Goal: Task Accomplishment & Management: Manage account settings

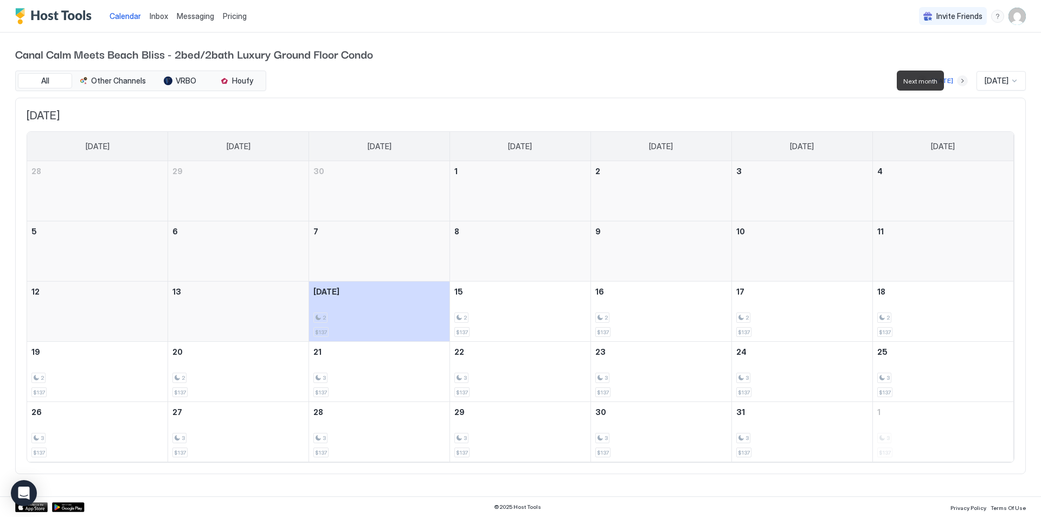
click at [957, 85] on button "Next month" at bounding box center [962, 80] width 11 height 11
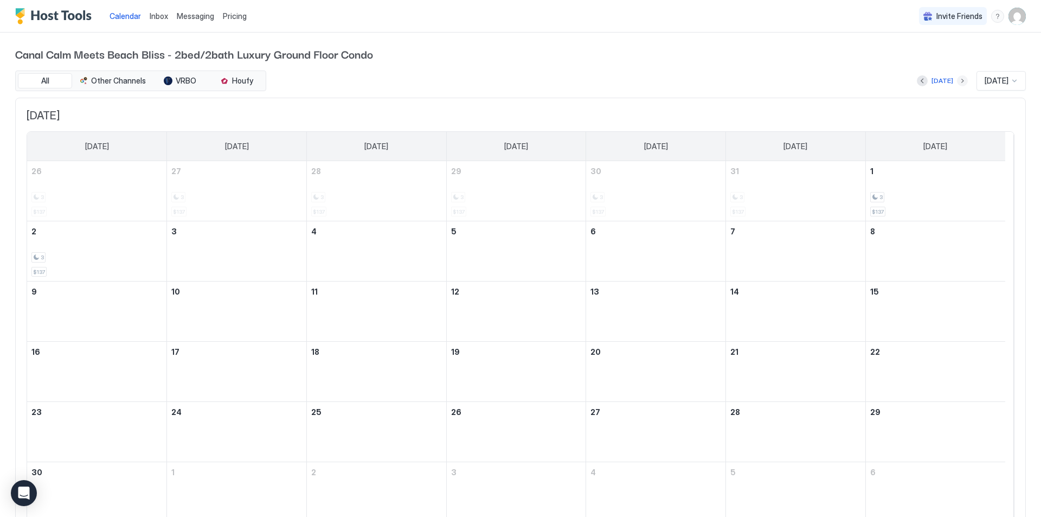
click at [957, 78] on button "Next month" at bounding box center [962, 80] width 11 height 11
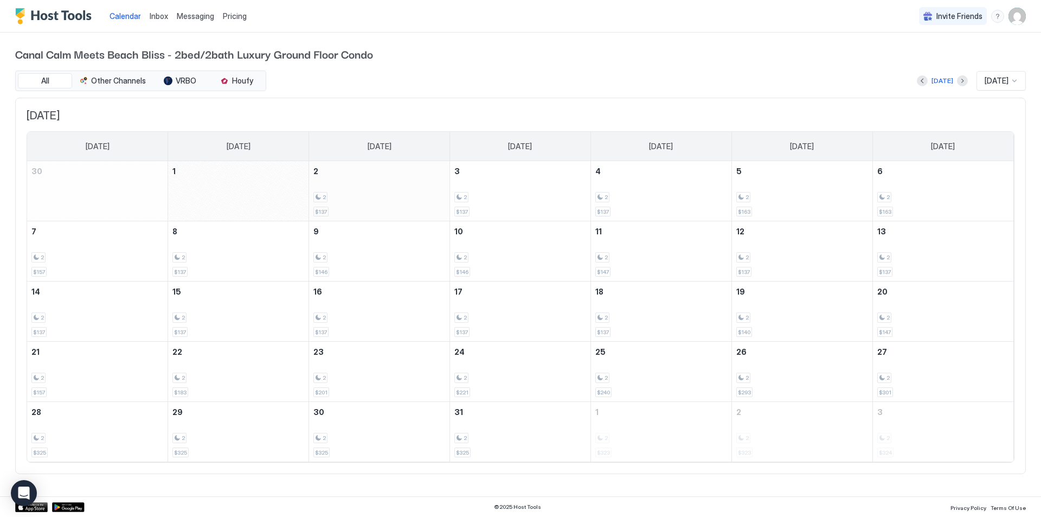
click at [376, 189] on div "2 $137" at bounding box center [379, 190] width 132 height 51
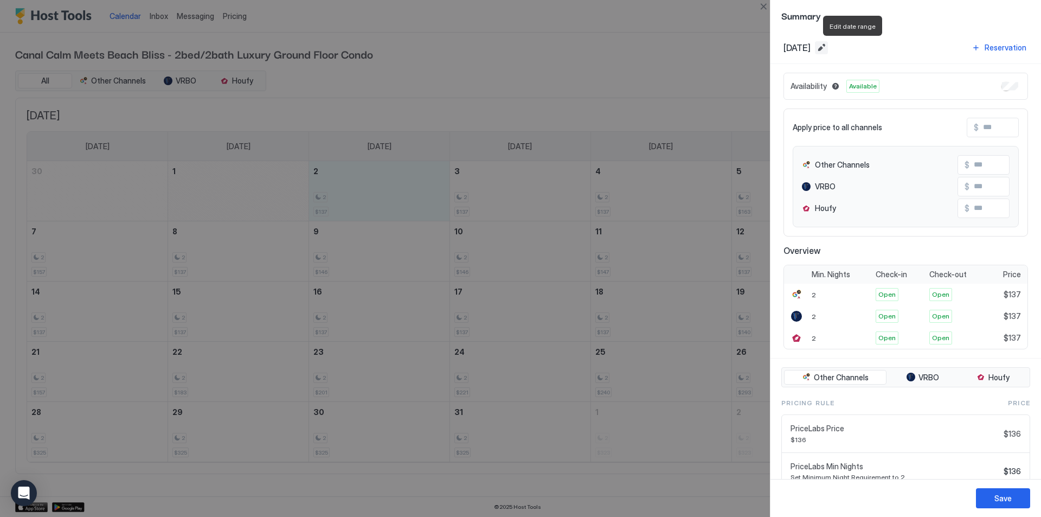
click at [828, 49] on button "Edit date range" at bounding box center [821, 47] width 13 height 13
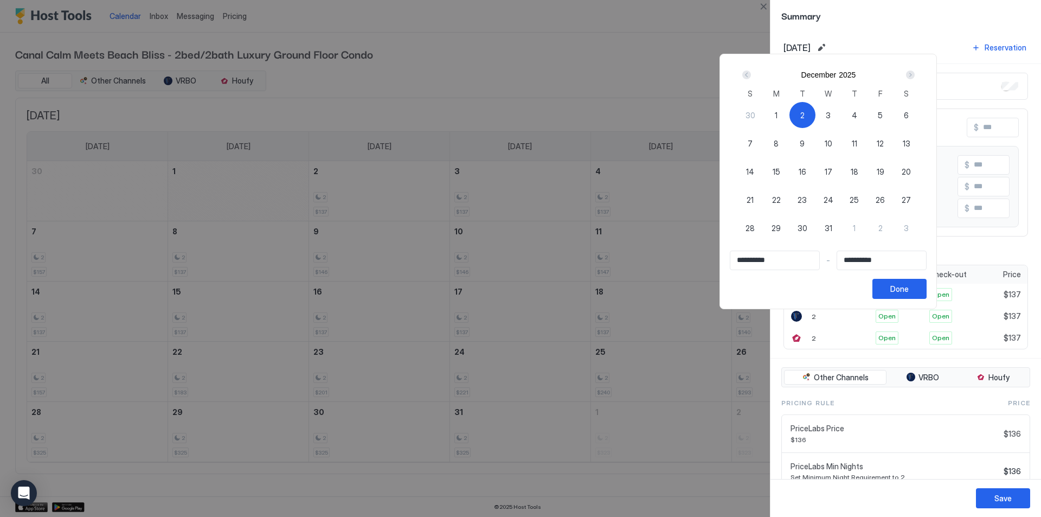
click at [805, 118] on span "2" at bounding box center [803, 115] width 4 height 11
type input "**********"
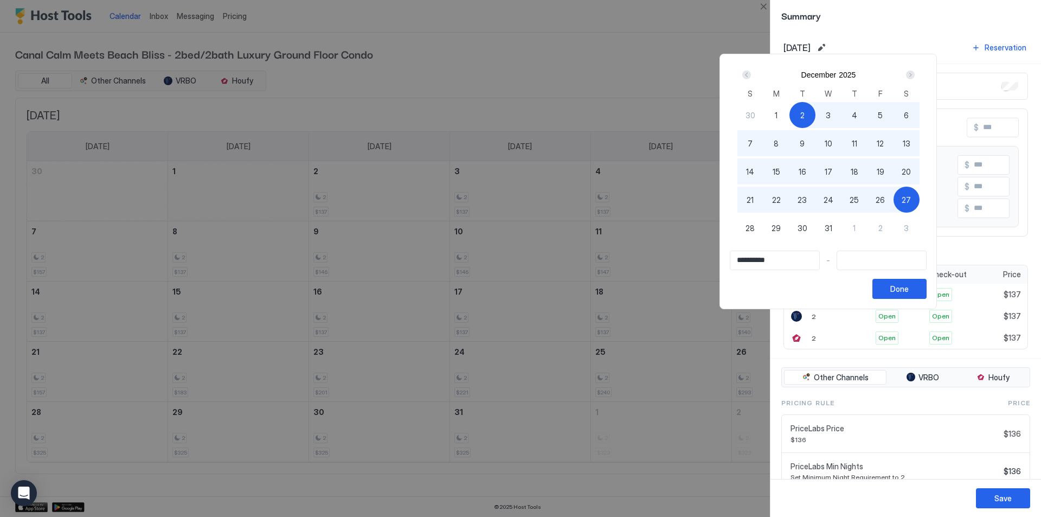
click at [915, 75] on div "Next" at bounding box center [910, 75] width 9 height 9
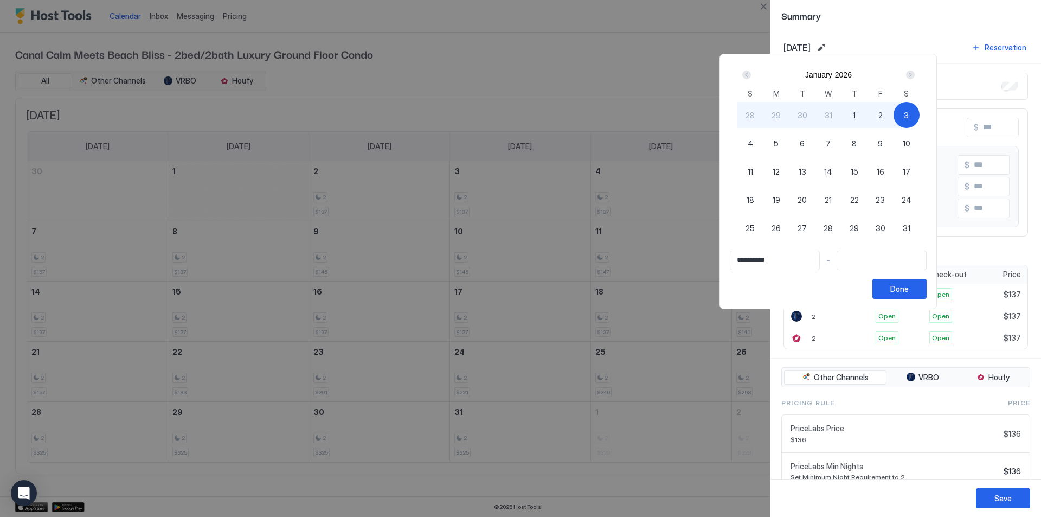
click at [920, 115] on div "3" at bounding box center [907, 115] width 26 height 26
type input "**********"
click at [909, 292] on div "Done" at bounding box center [900, 288] width 18 height 11
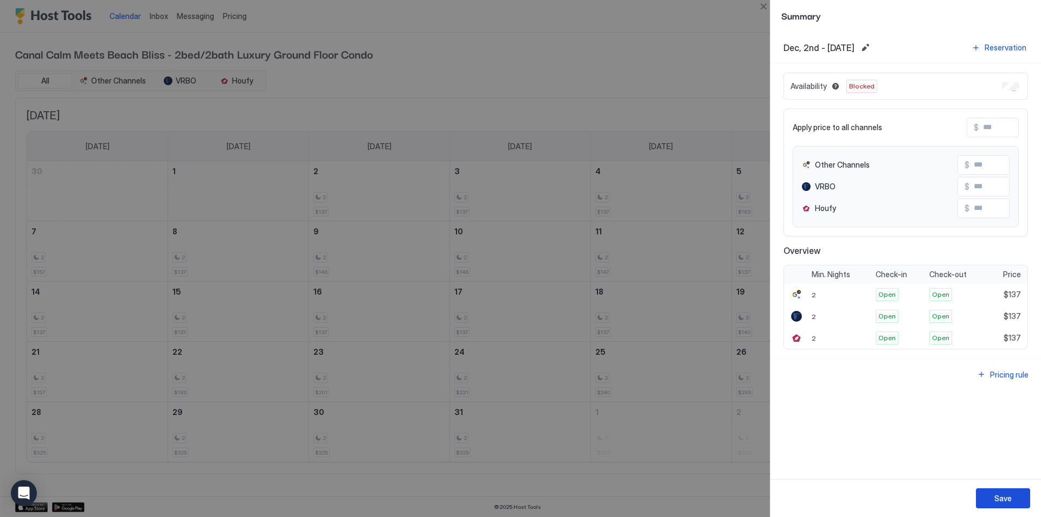
click at [986, 495] on button "Save" at bounding box center [1003, 498] width 54 height 20
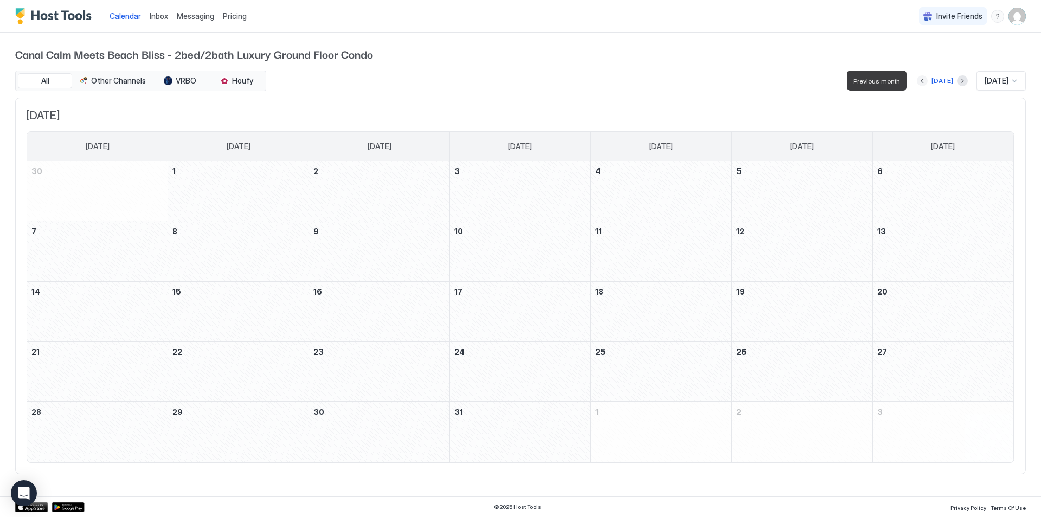
click at [920, 81] on button "Previous month" at bounding box center [922, 80] width 11 height 11
